Goal: Check status: Check status

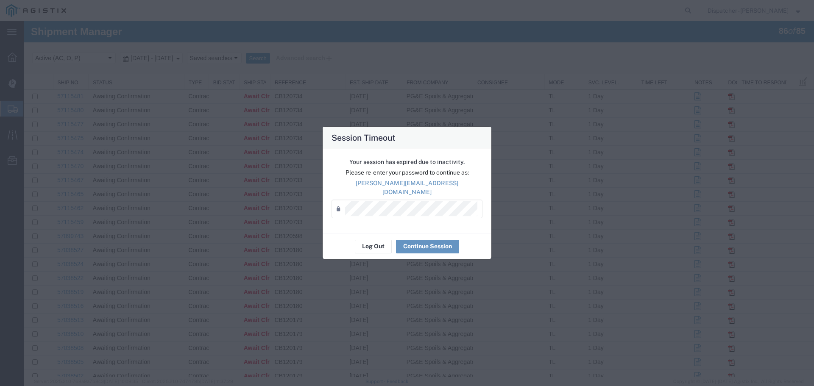
scroll to position [942, 0]
click at [366, 244] on button "Log Out" at bounding box center [373, 247] width 37 height 14
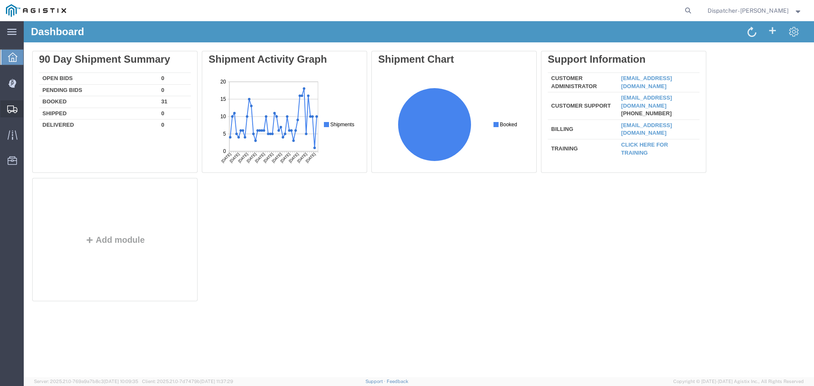
click at [29, 110] on span "Shipments" at bounding box center [26, 108] width 6 height 17
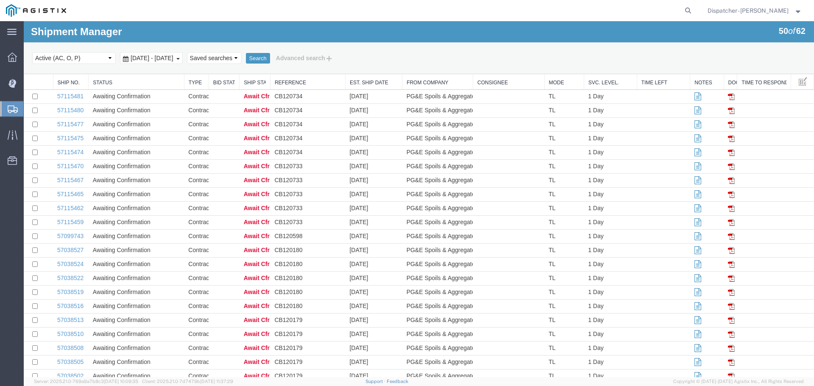
click at [138, 57] on span "Sep 14th 2025 - Oct 14th 2025" at bounding box center [151, 58] width 47 height 7
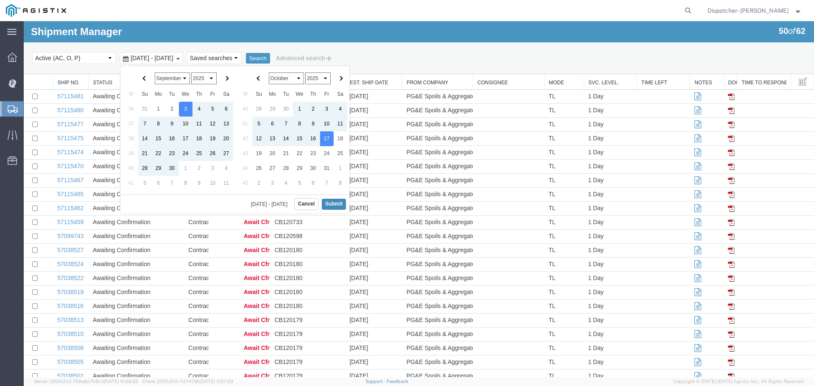
click at [342, 204] on button "Submit" at bounding box center [334, 204] width 24 height 11
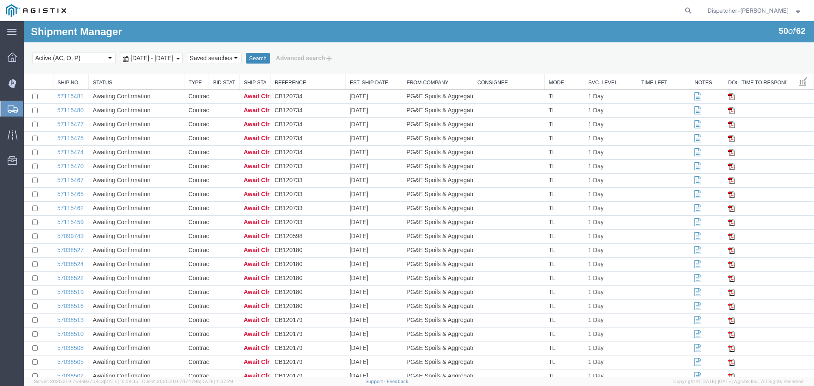
click at [270, 60] on button "Search" at bounding box center [258, 58] width 24 height 11
